Goal: Task Accomplishment & Management: Use online tool/utility

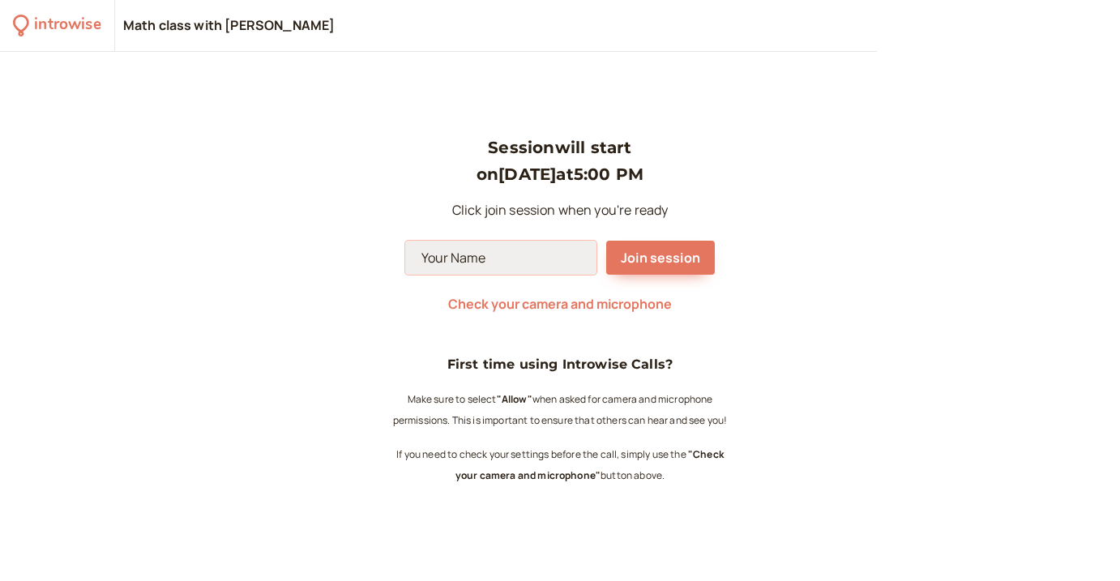
click at [534, 264] on input at bounding box center [500, 258] width 191 height 34
type input "Dorito"
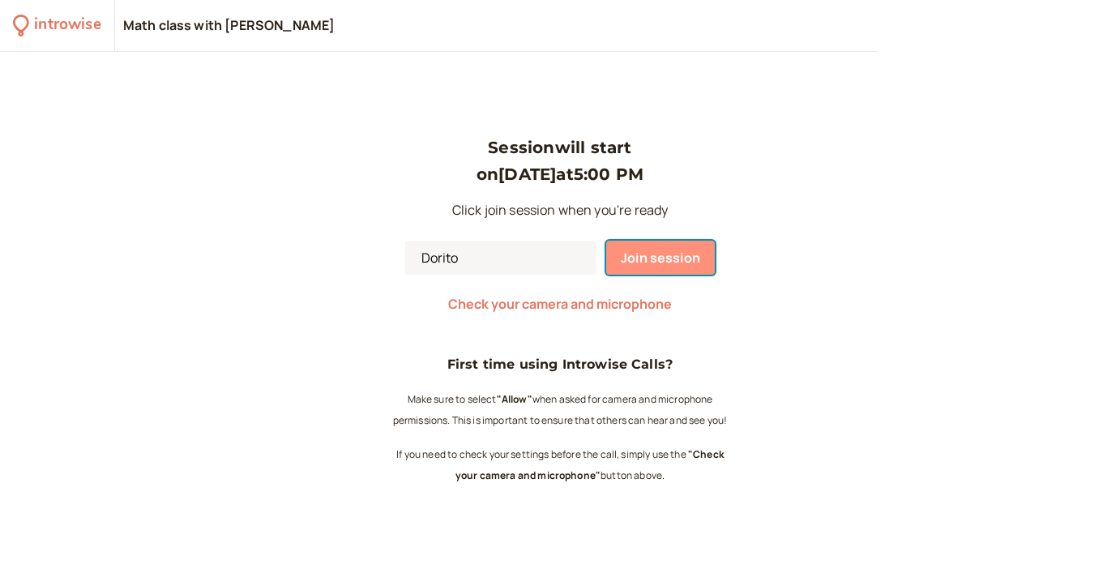
click at [662, 260] on span "Join session" at bounding box center [660, 258] width 79 height 18
